Goal: Find contact information: Find contact information

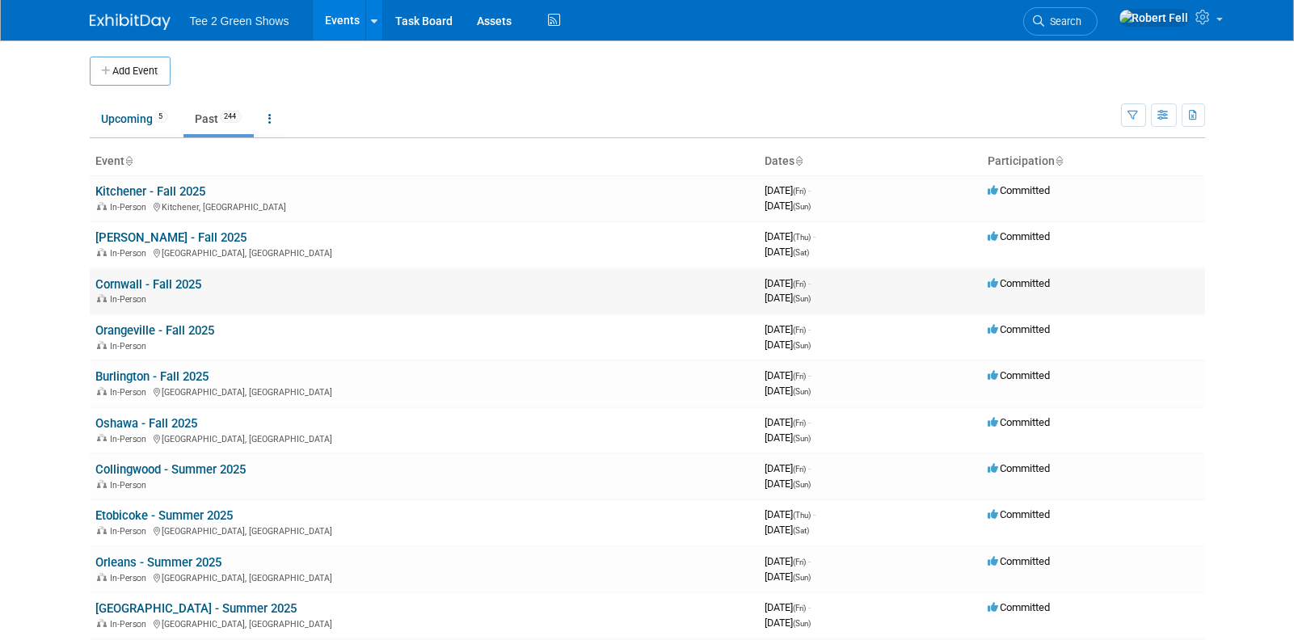
scroll to position [1299, 0]
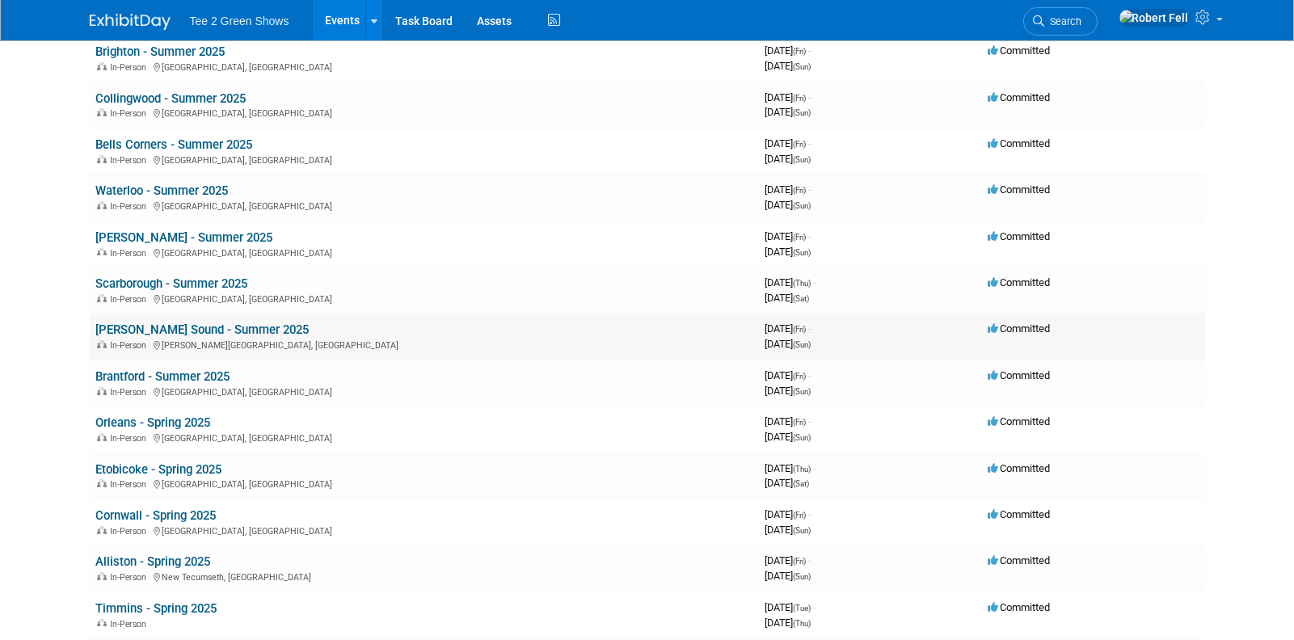
click at [221, 322] on link "Owen Sound - Summer 2025" at bounding box center [202, 329] width 213 height 15
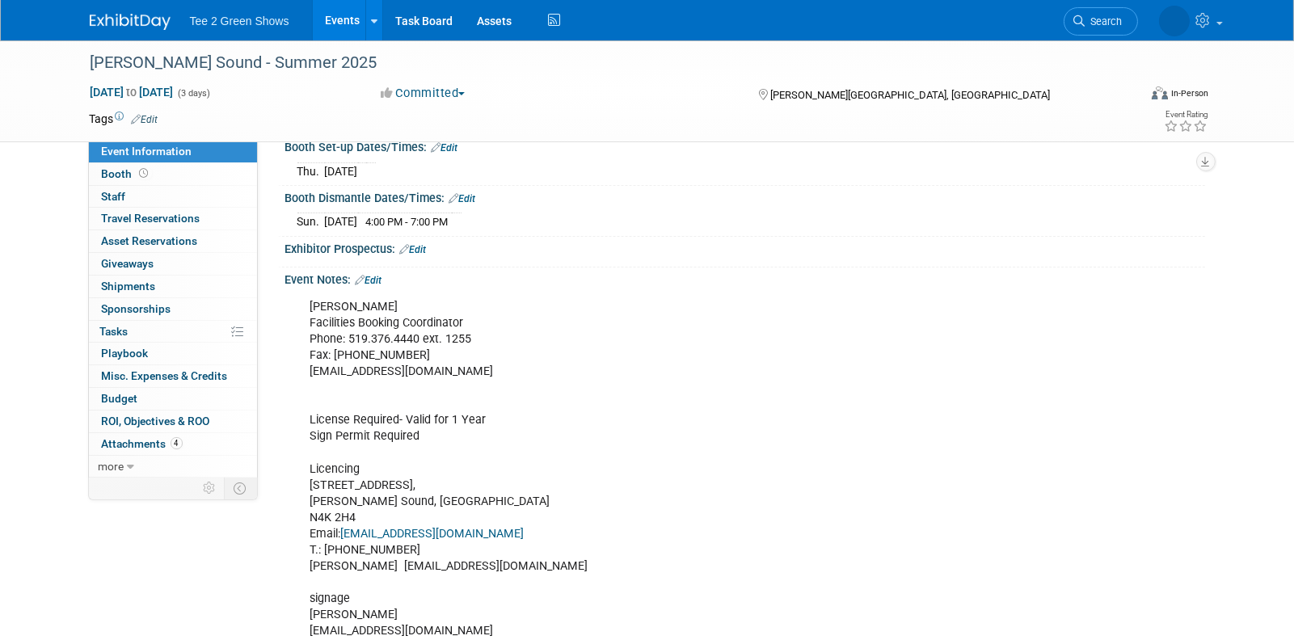
scroll to position [350, 0]
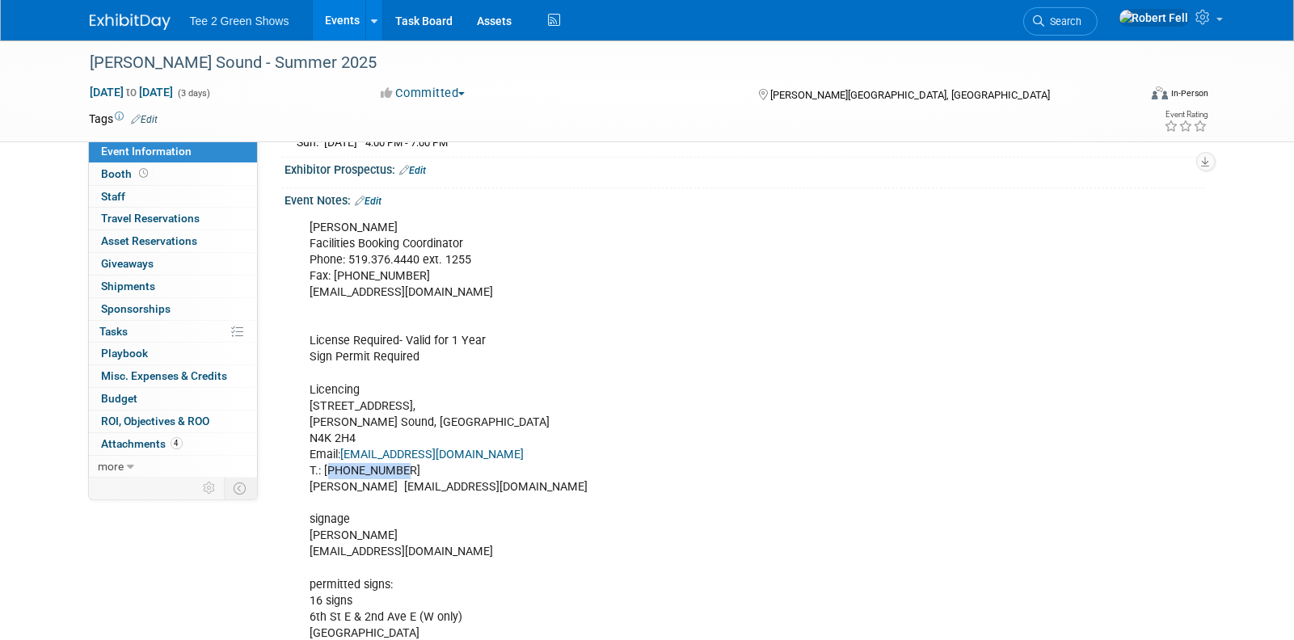
drag, startPoint x: 406, startPoint y: 463, endPoint x: 331, endPoint y: 463, distance: 76.0
click at [331, 463] on div "Andy O’Leary Facilities Booking Coordinator Phone: 519.376.4440 ext. 1255 Fax: …" at bounding box center [663, 471] width 728 height 519
click at [730, 457] on div "Andy O’Leary Facilities Booking Coordinator Phone: 519.376.4440 ext. 1255 Fax: …" at bounding box center [663, 471] width 728 height 519
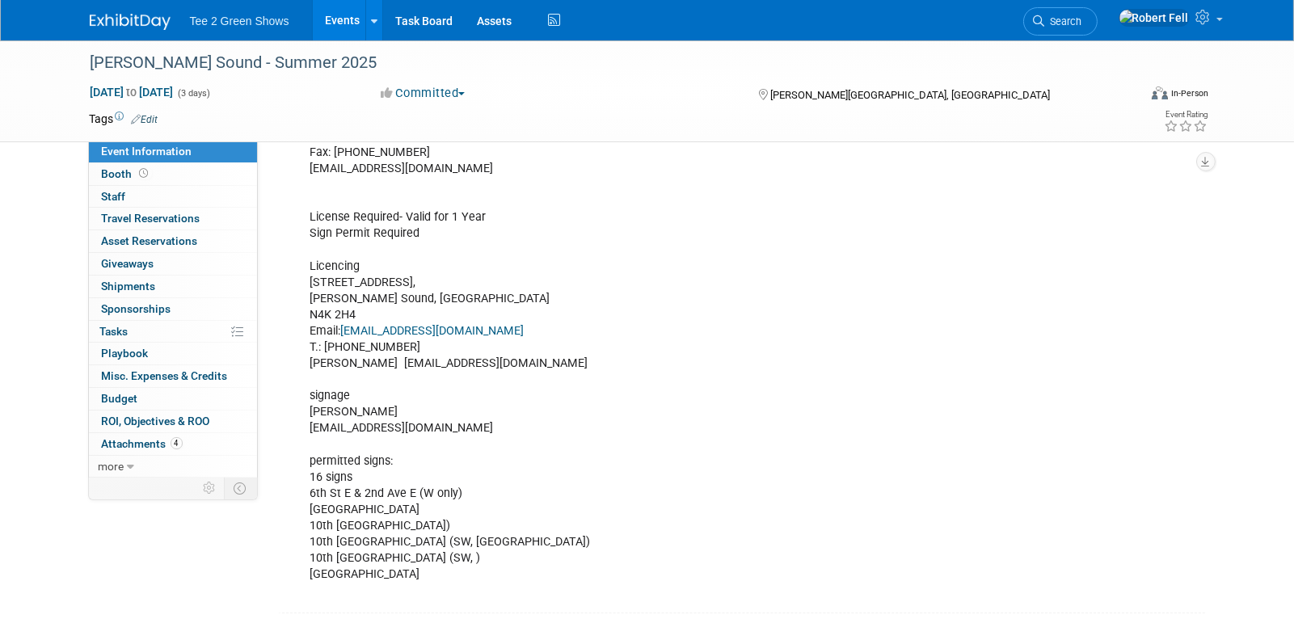
scroll to position [478, 0]
